Goal: Task Accomplishment & Management: Use online tool/utility

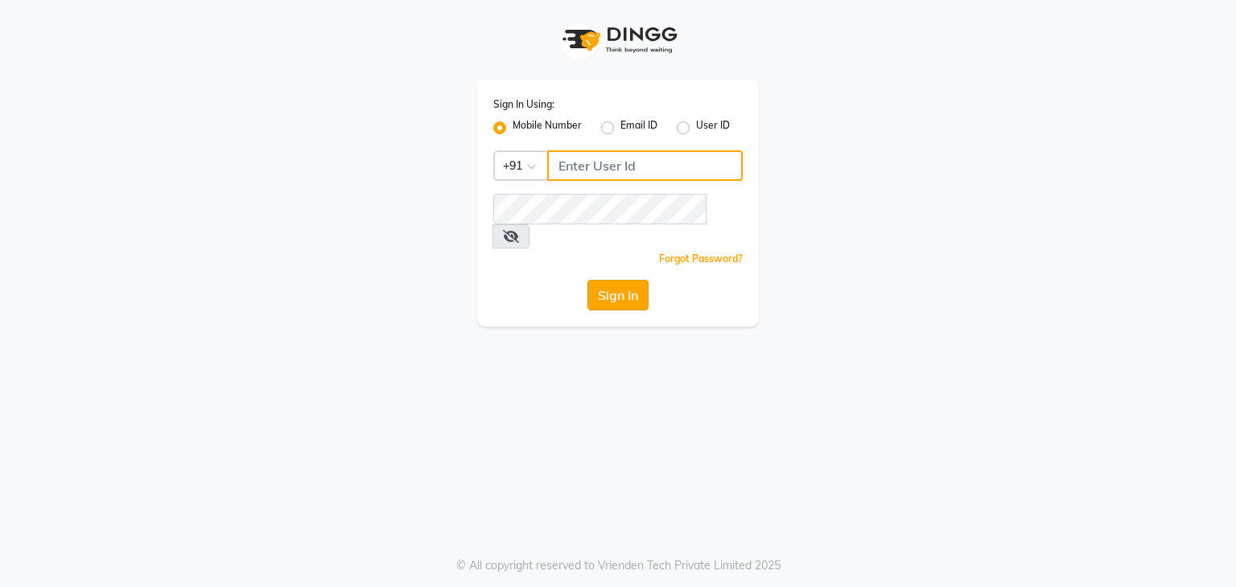
type input "7760024377"
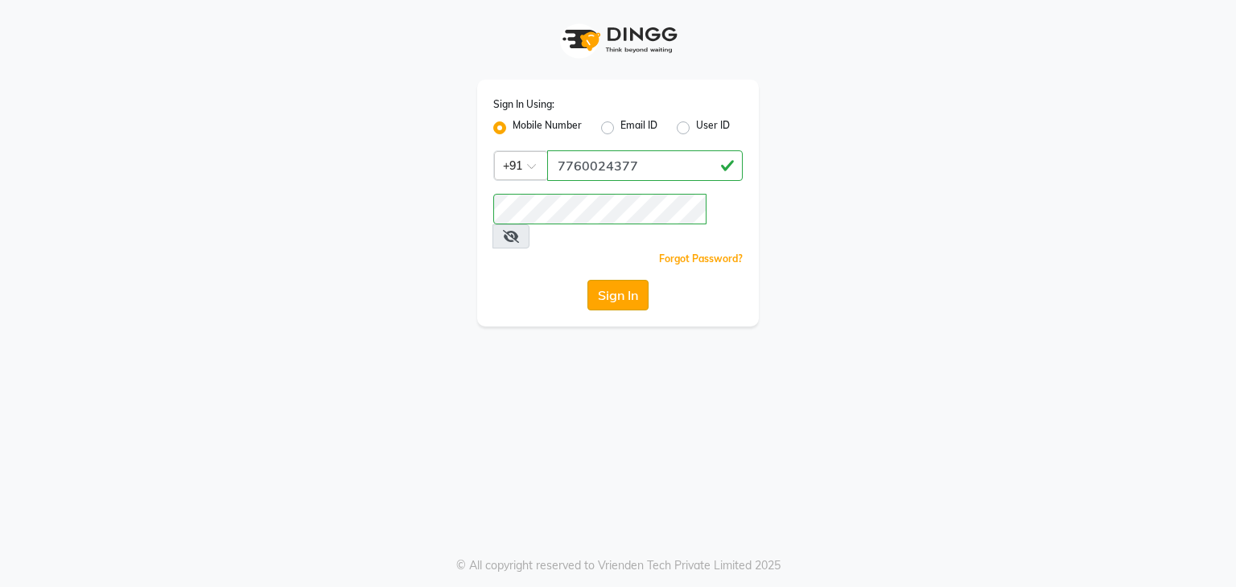
click at [604, 280] on button "Sign In" at bounding box center [617, 295] width 61 height 31
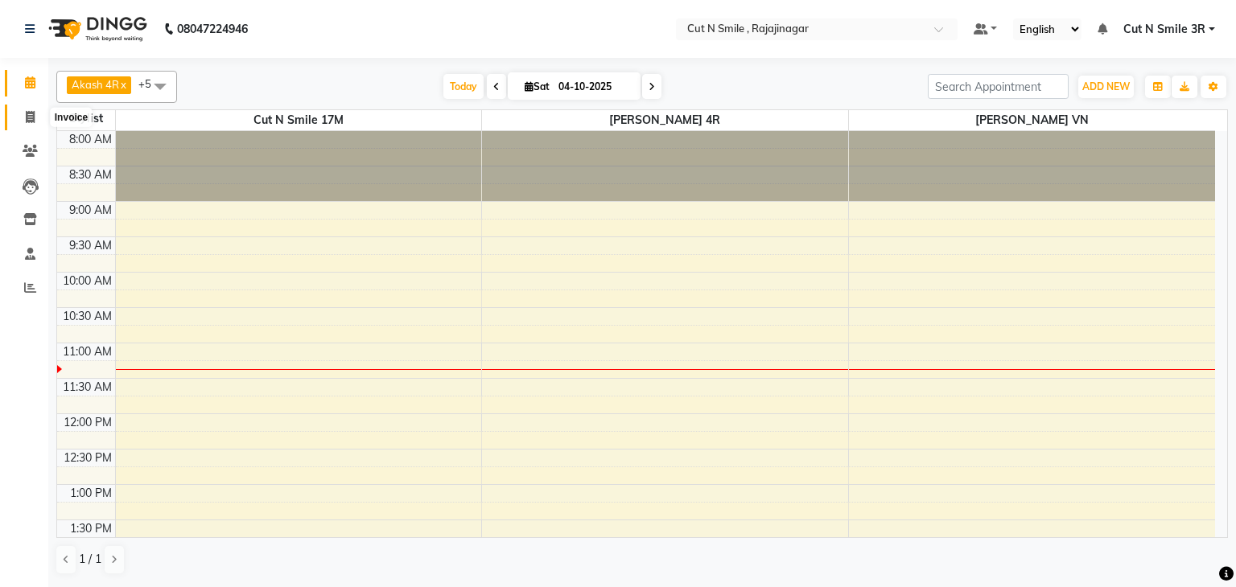
click at [22, 110] on span at bounding box center [30, 118] width 28 height 19
select select "7187"
select select "service"
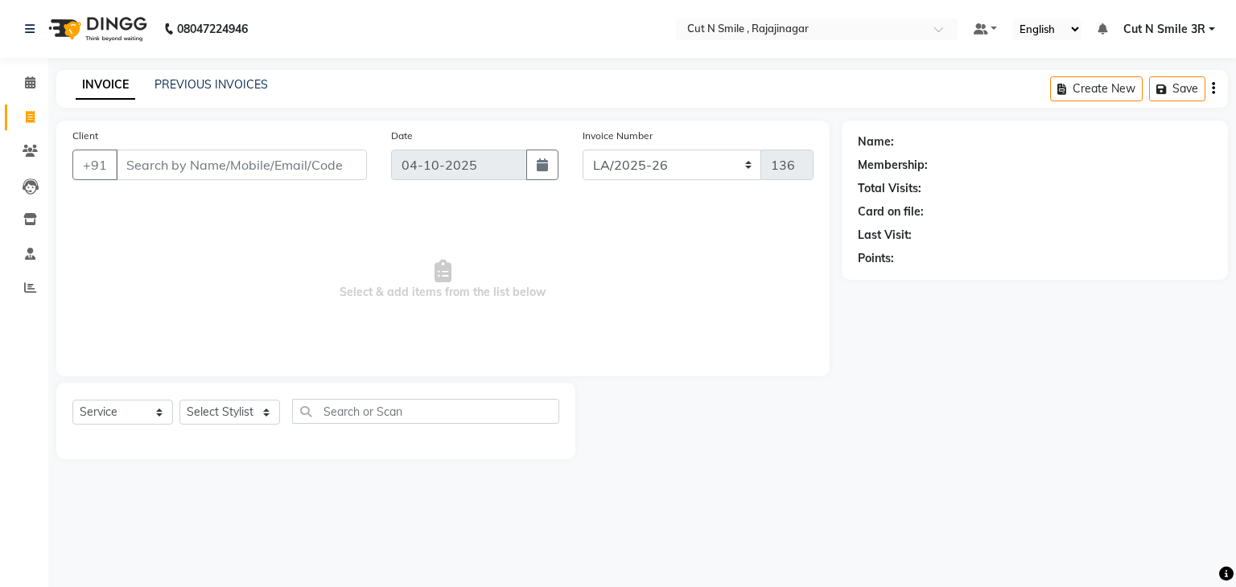
click at [22, 110] on span at bounding box center [30, 118] width 28 height 19
select select "service"
select select "7187"
type input "136"
click at [612, 159] on select "[PERSON_NAME]/25-26 LA/2025-26 SH/25 CH/25 SA/25" at bounding box center [672, 165] width 179 height 31
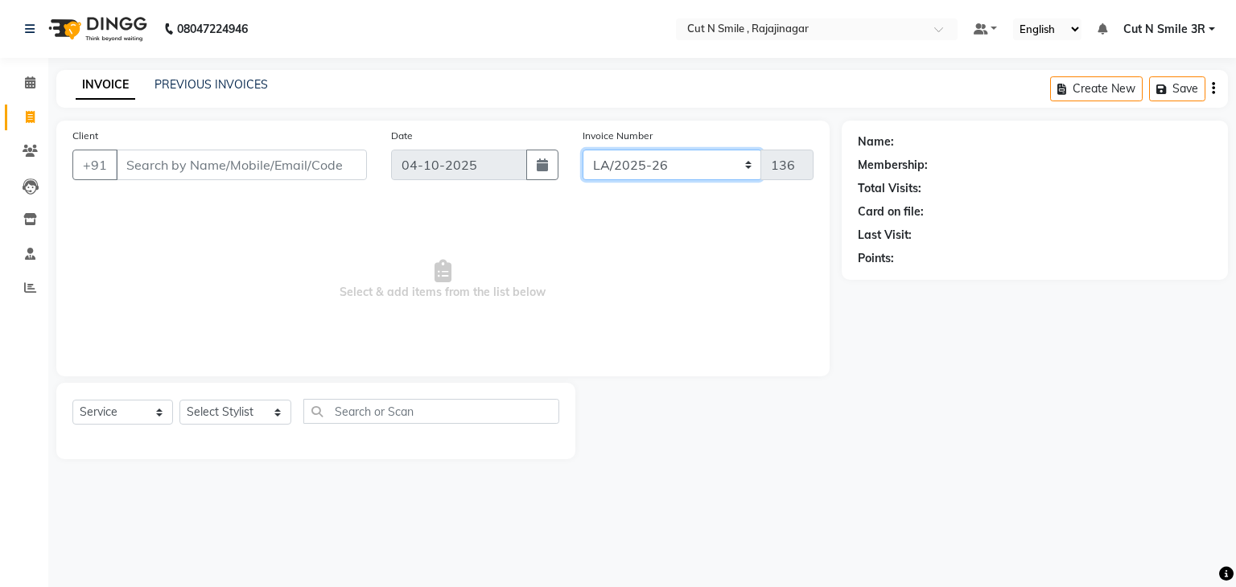
select select "7181"
click at [583, 150] on select "[PERSON_NAME]/25-26 LA/2025-26 SH/25 CH/25 SA/25" at bounding box center [672, 165] width 179 height 31
type input "2722"
